Goal: Task Accomplishment & Management: Use online tool/utility

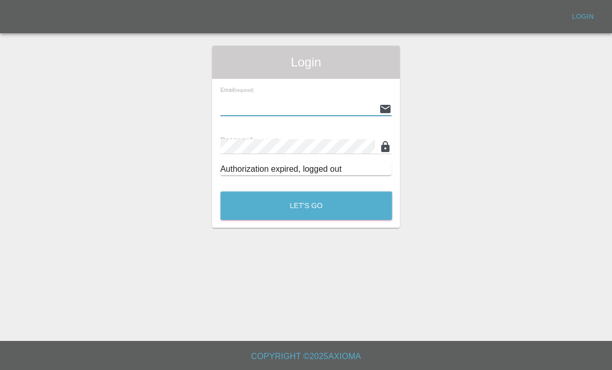
type input "[EMAIL_ADDRESS][DOMAIN_NAME]"
click at [306, 205] on button "Let's Go" at bounding box center [306, 205] width 172 height 29
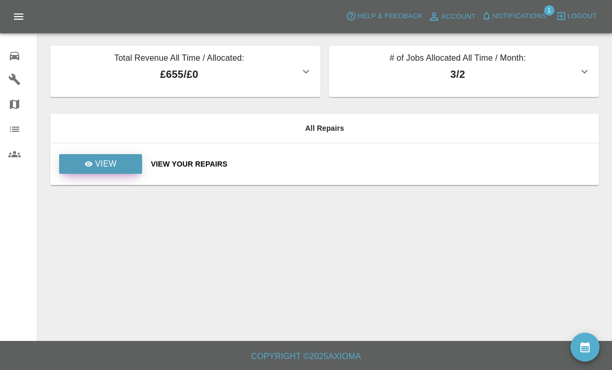
click at [82, 171] on link "View" at bounding box center [100, 164] width 83 height 20
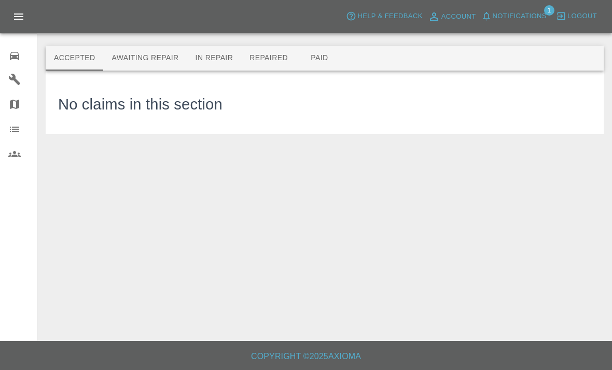
click at [126, 59] on button "Awaiting Repair" at bounding box center [145, 58] width 84 height 25
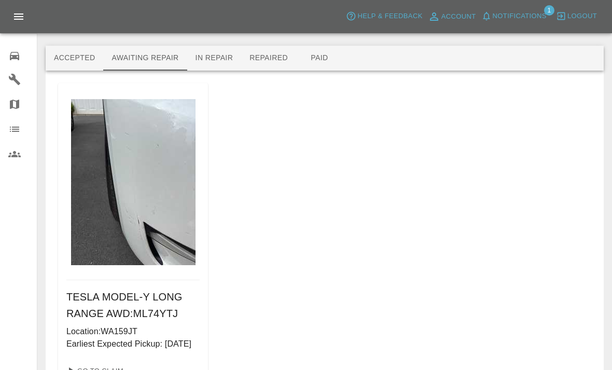
click at [113, 320] on h6 "TESLA MODEL-Y LONG RANGE AWD : ML74YTJ" at bounding box center [132, 304] width 133 height 33
click at [104, 325] on div "TESLA MODEL-Y LONG RANGE AWD : ML74YTJ Location: WA159JT Earliest Expected Pick…" at bounding box center [133, 319] width 150 height 78
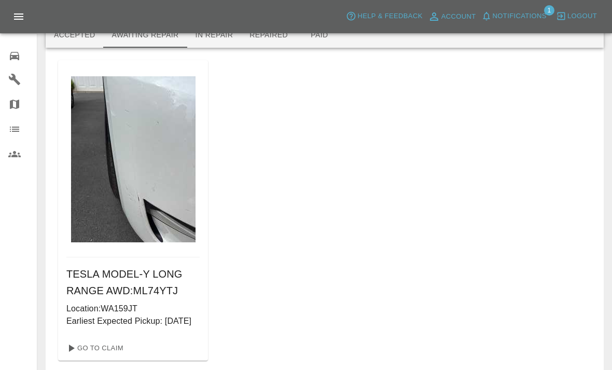
scroll to position [47, 0]
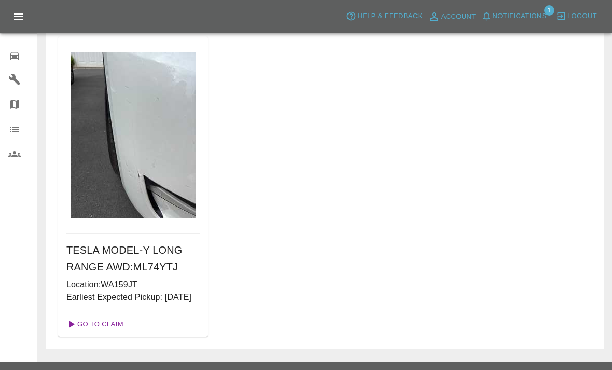
click at [87, 333] on link "Go To Claim" at bounding box center [94, 324] width 64 height 17
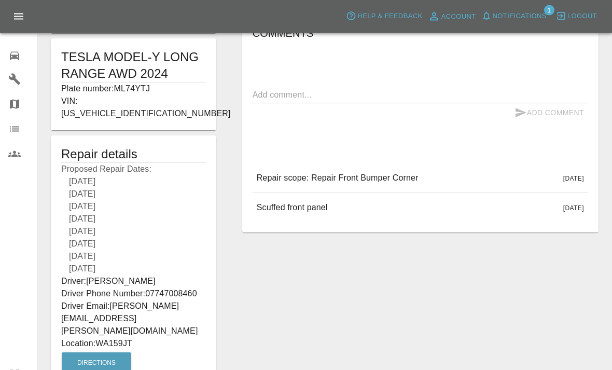
scroll to position [206, 0]
click at [105, 337] on p "Location: WA159JT" at bounding box center [133, 343] width 145 height 12
click at [101, 337] on p "Location: WA159JT" at bounding box center [133, 343] width 145 height 12
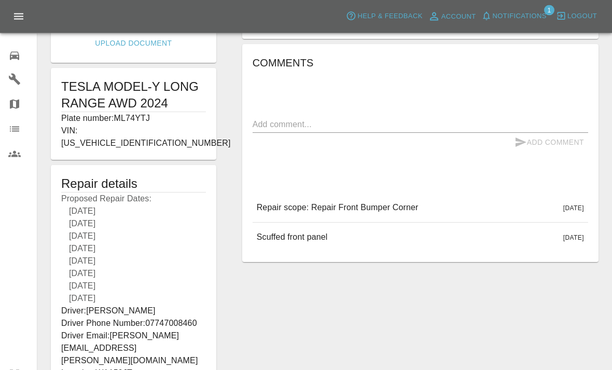
scroll to position [180, 0]
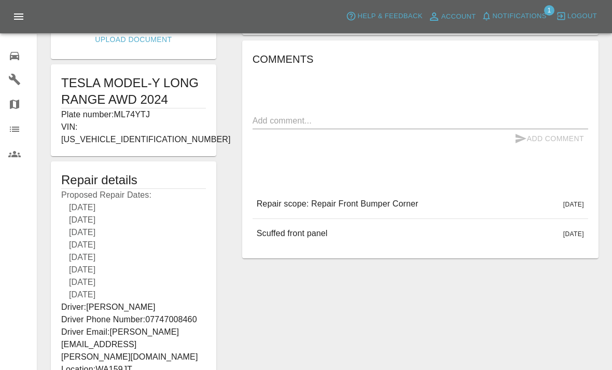
copy p "WA159JT"
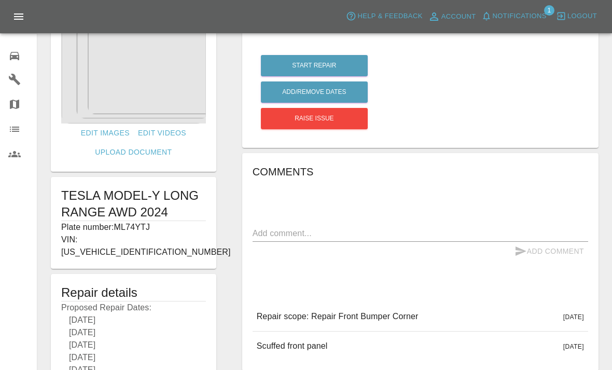
scroll to position [0, 0]
